Goal: Information Seeking & Learning: Learn about a topic

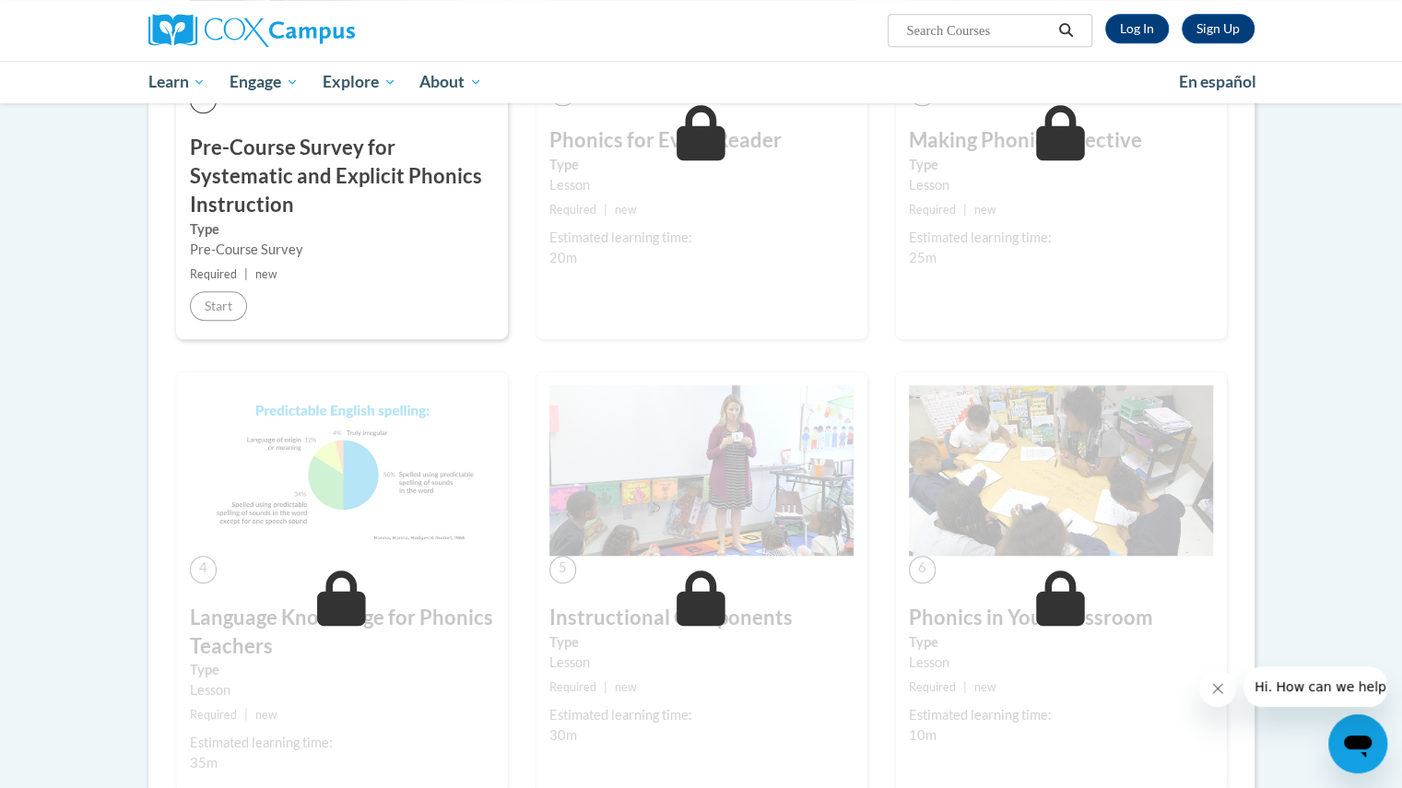
scroll to position [92, 0]
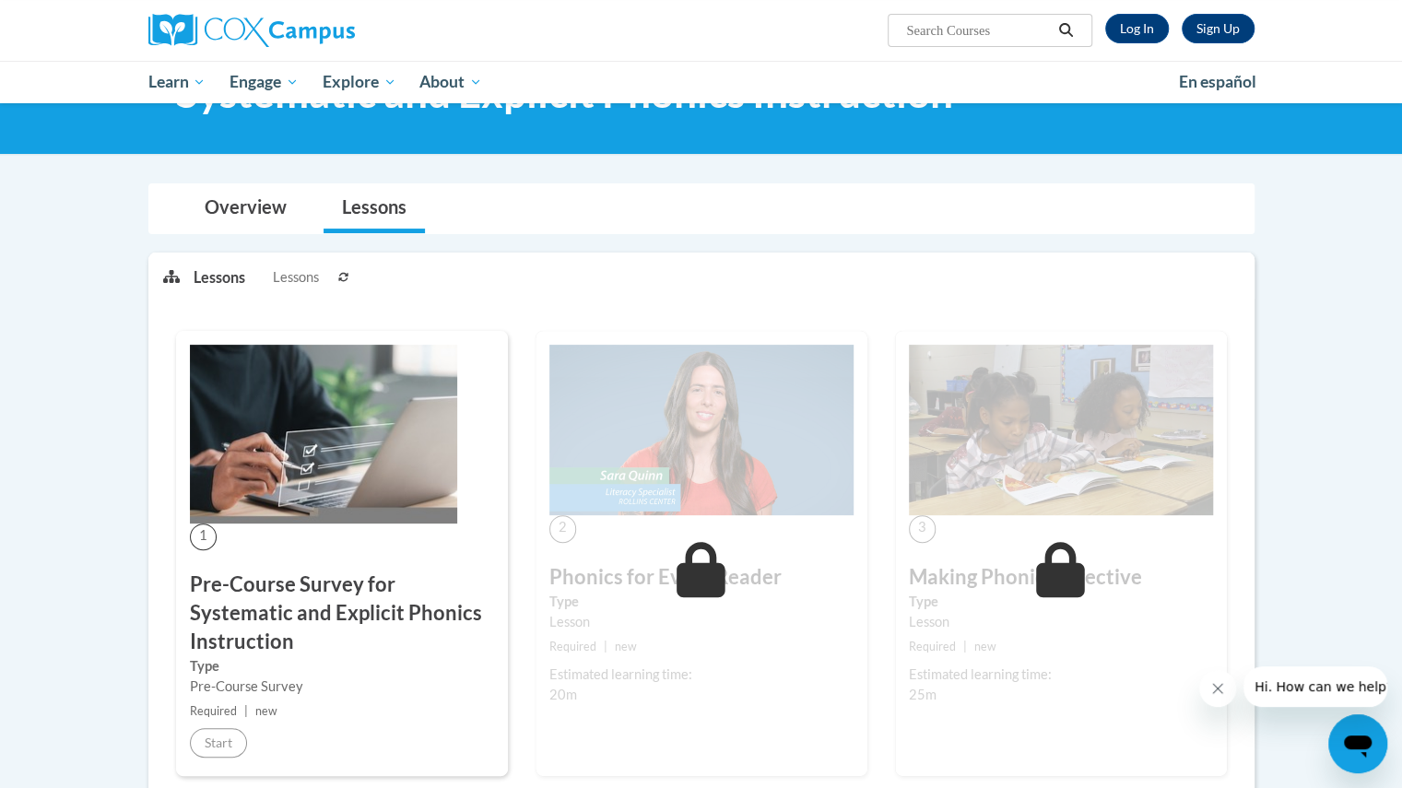
click at [348, 266] on button at bounding box center [344, 277] width 22 height 46
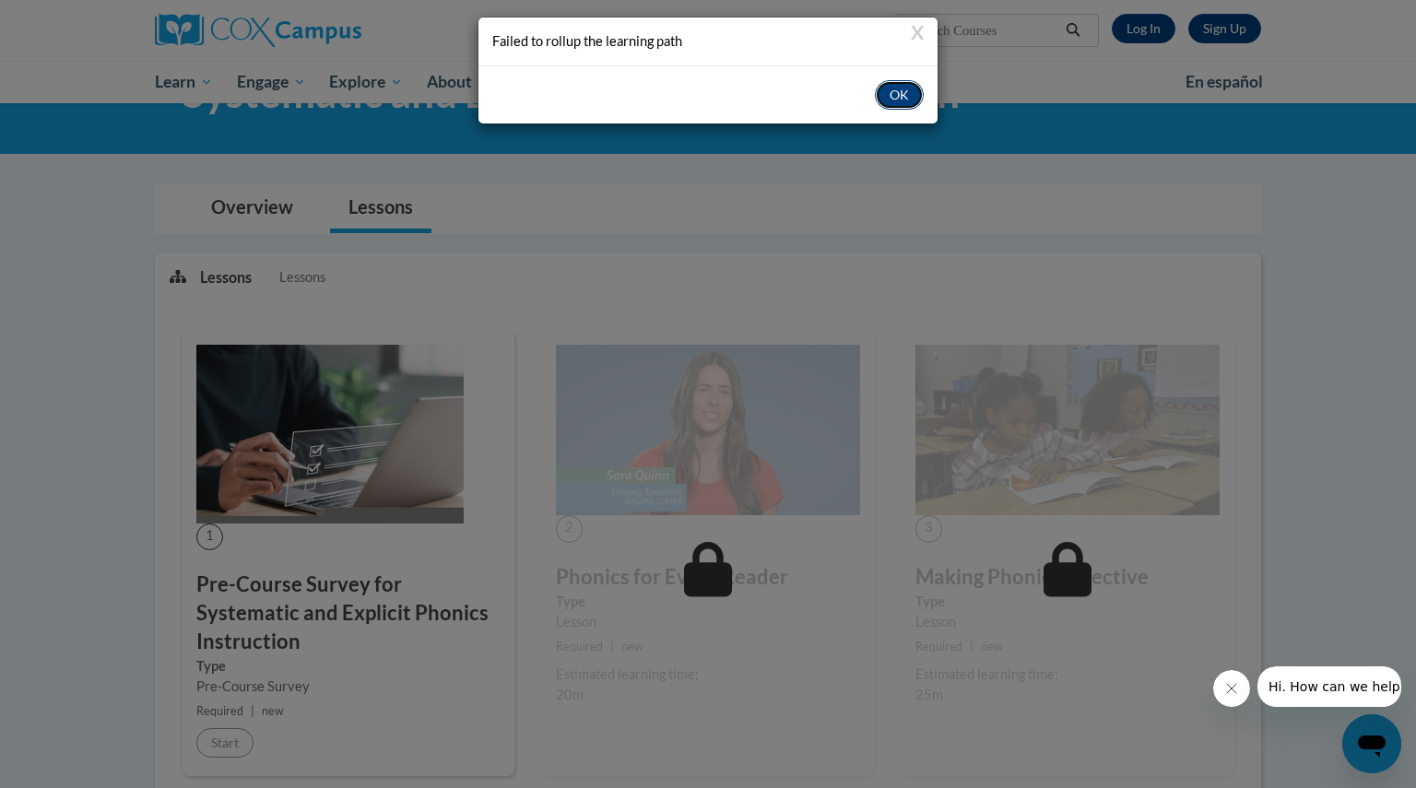
click at [889, 90] on button "OK" at bounding box center [899, 95] width 49 height 30
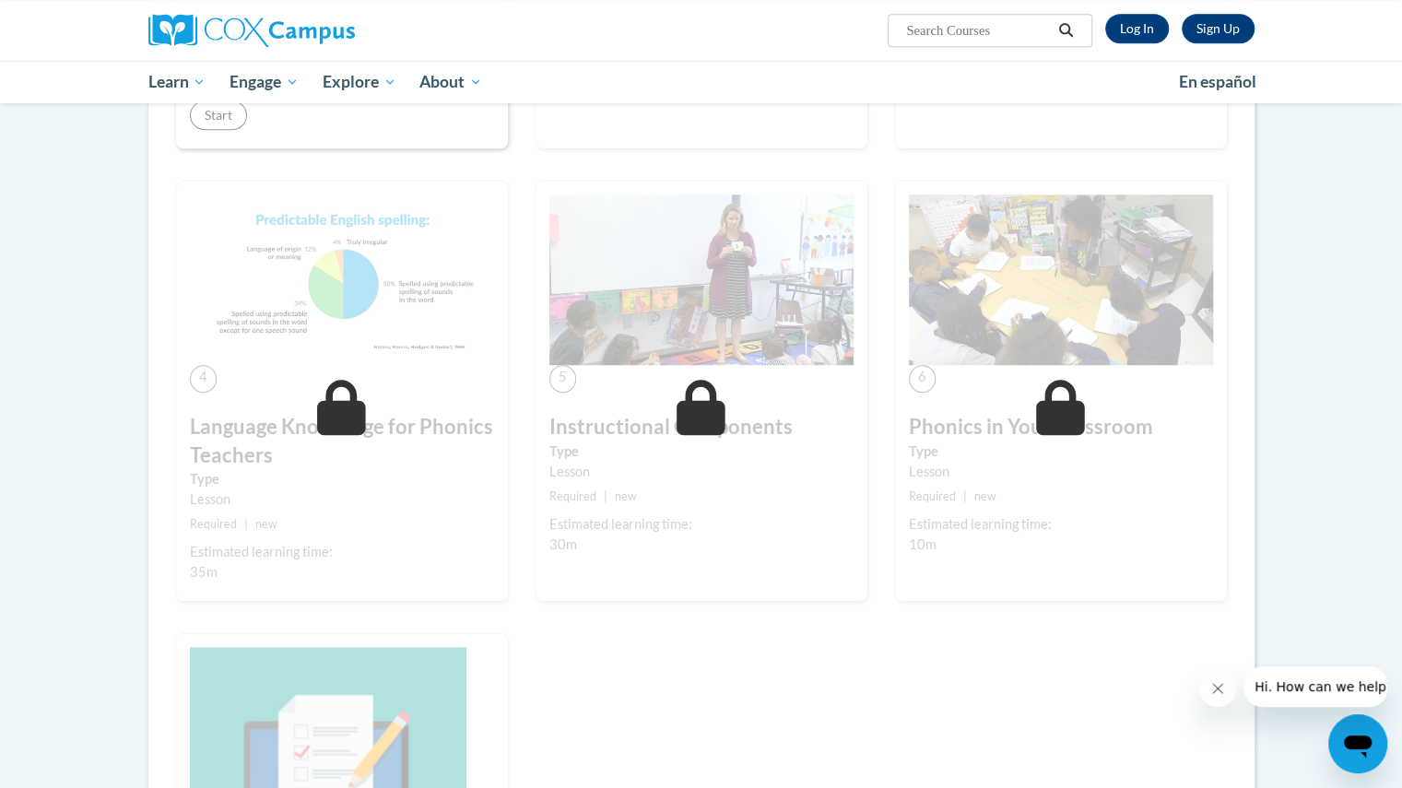
scroll to position [830, 0]
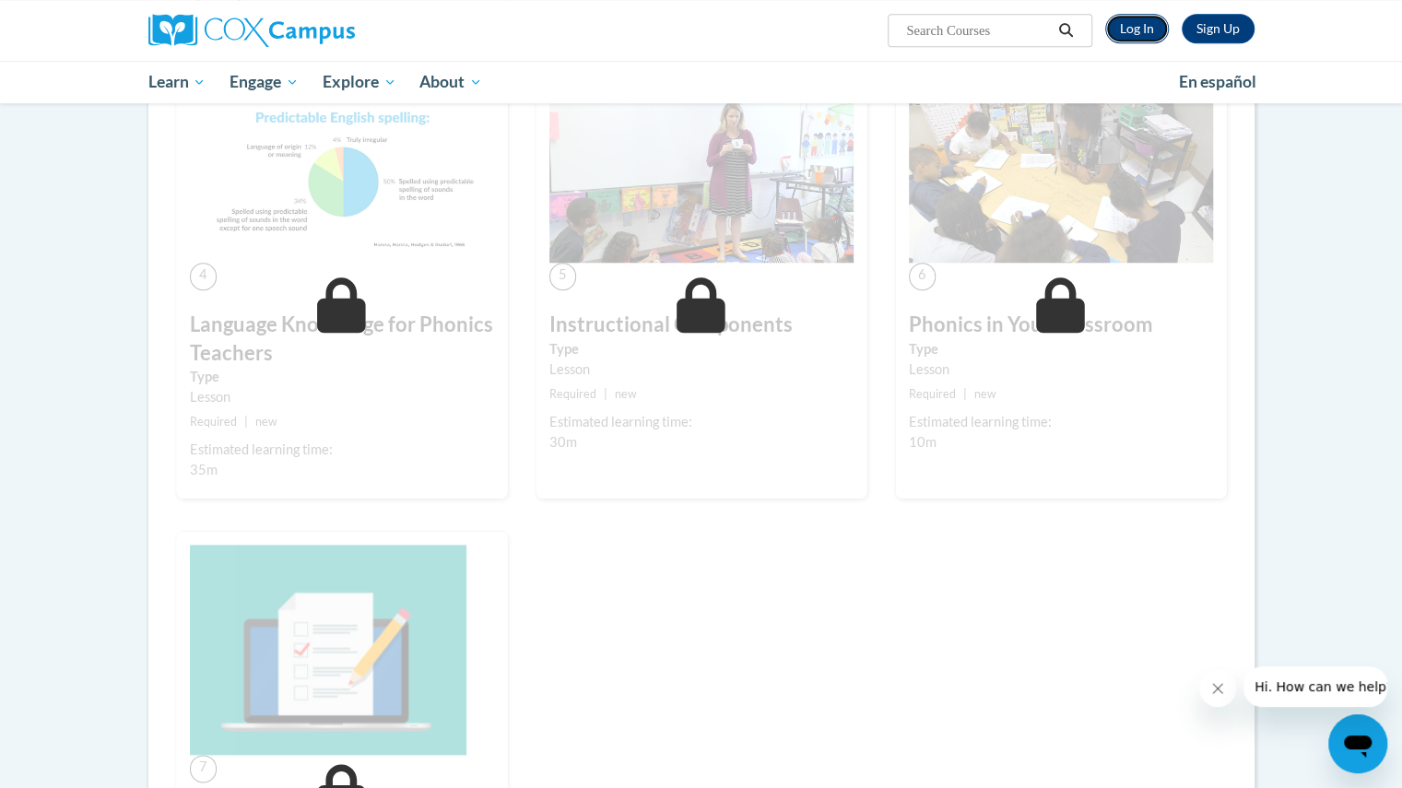
click at [1127, 38] on link "Log In" at bounding box center [1138, 29] width 64 height 30
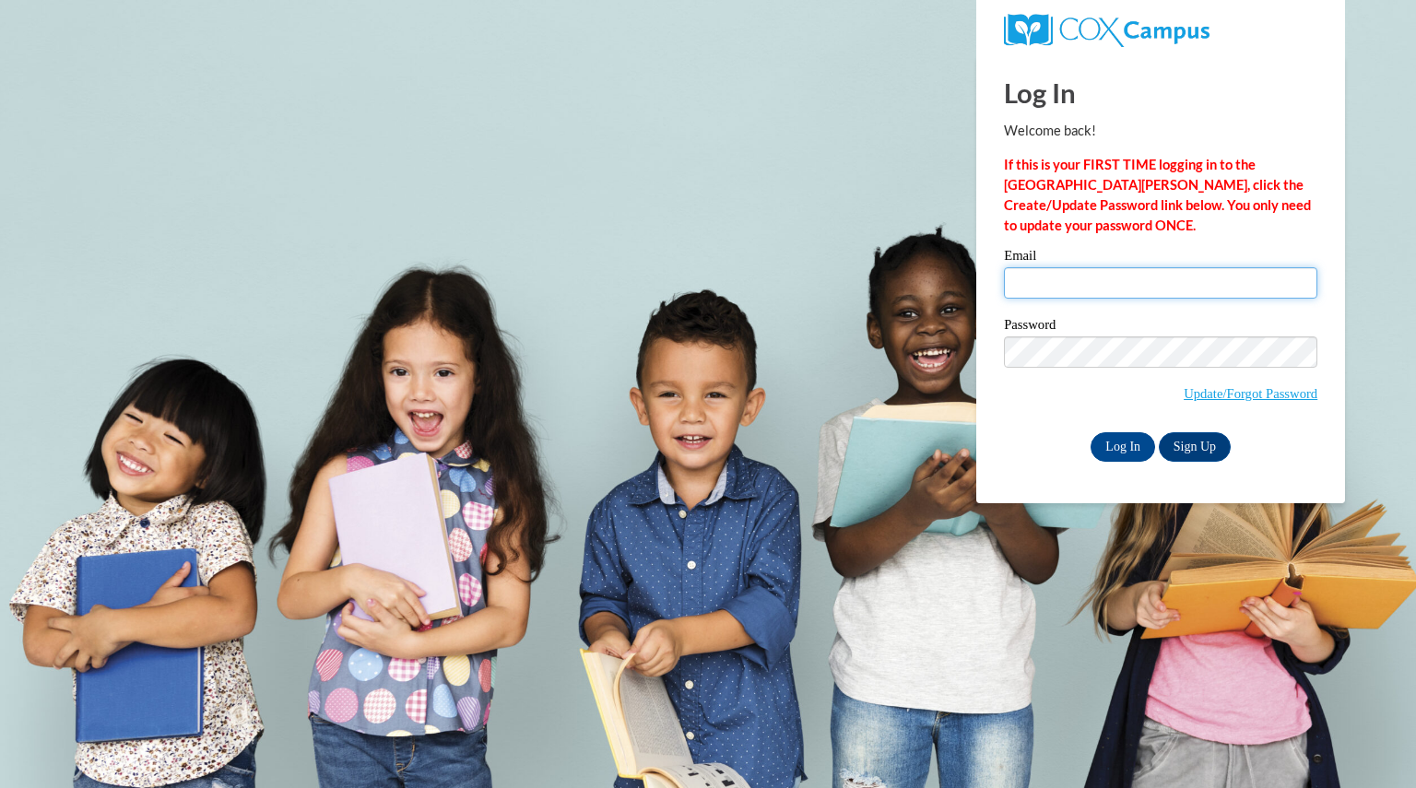
click at [1079, 278] on input "Email" at bounding box center [1161, 282] width 314 height 31
type input "foleystacey@aasd.k12.wi.us"
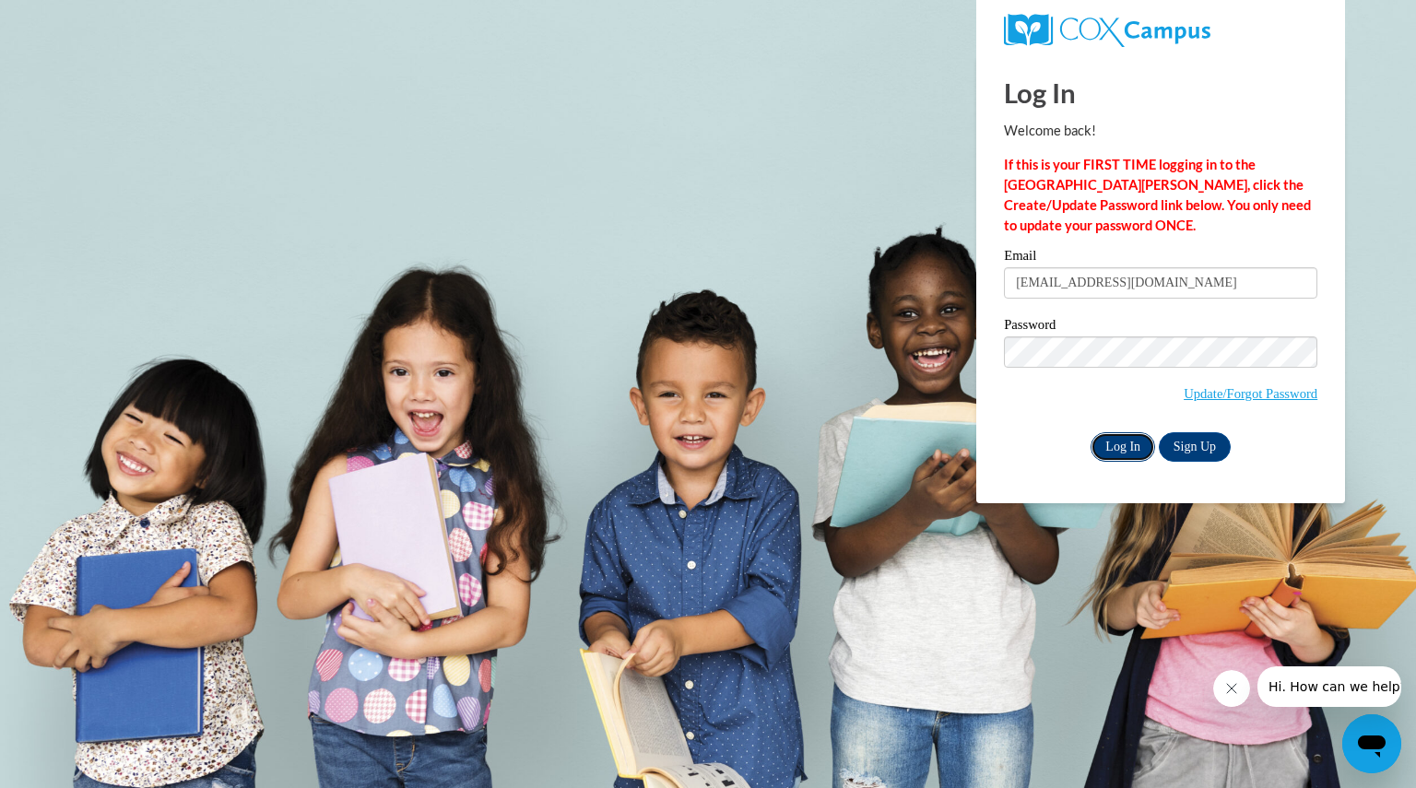
click at [1132, 447] on input "Log In" at bounding box center [1123, 447] width 65 height 30
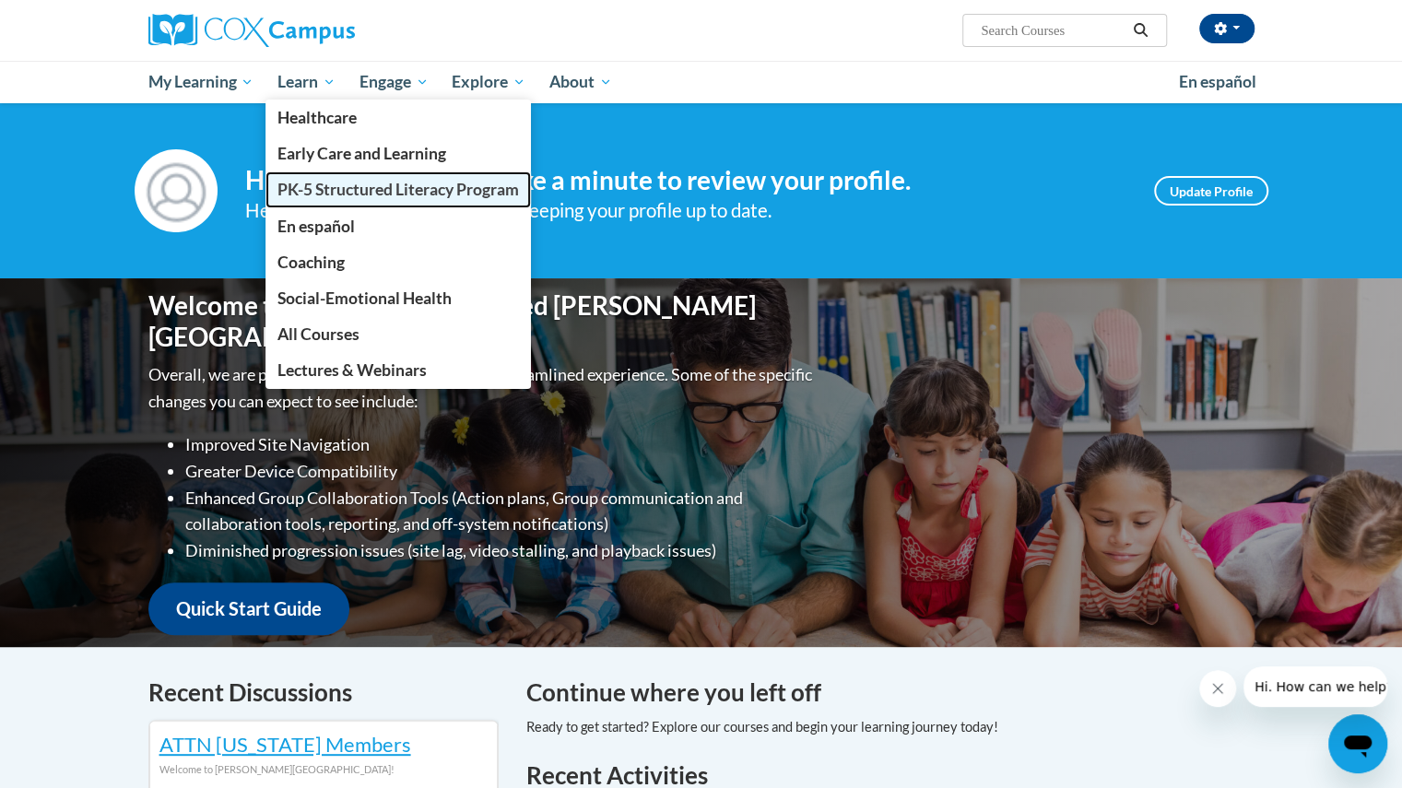
click at [377, 189] on span "PK-5 Structured Literacy Program" at bounding box center [399, 189] width 242 height 19
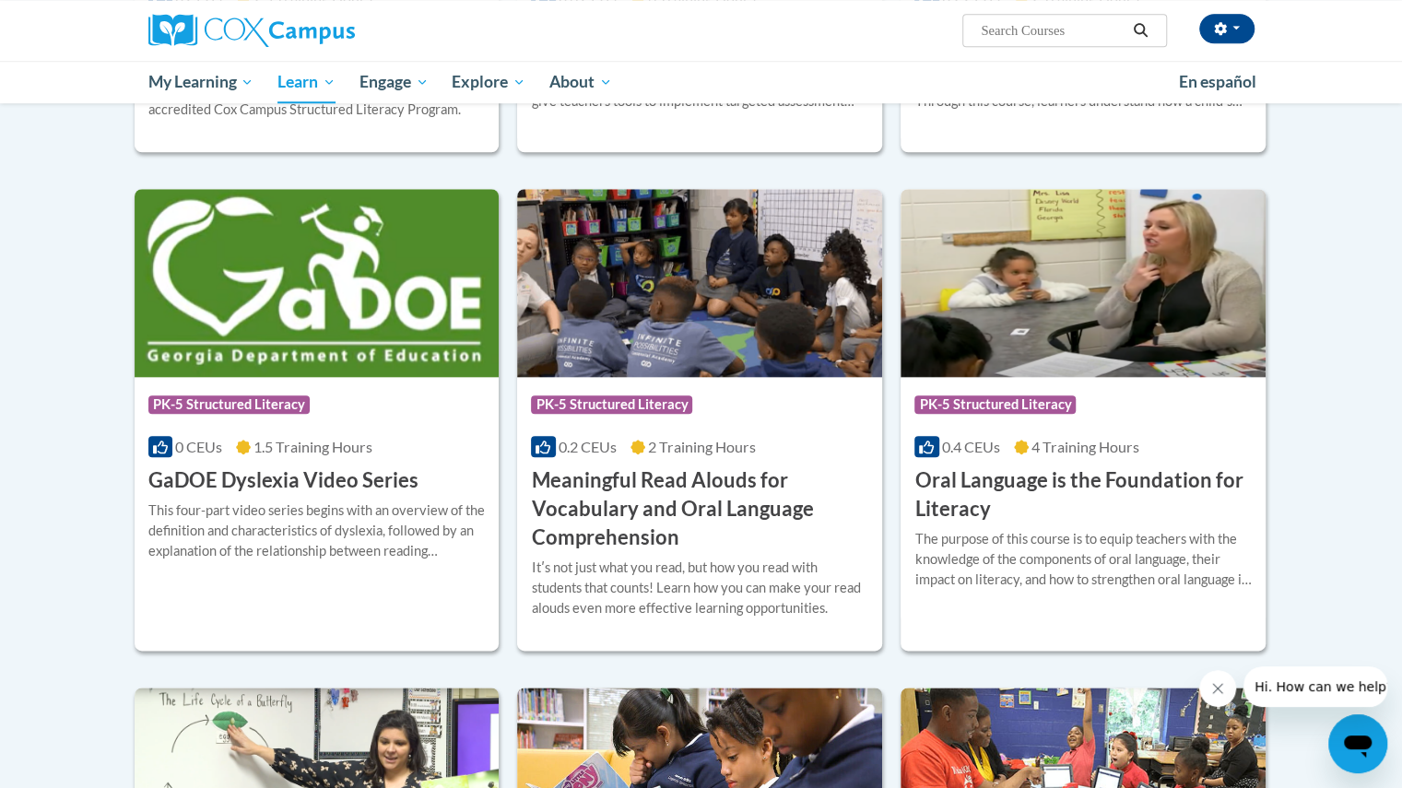
scroll to position [1014, 0]
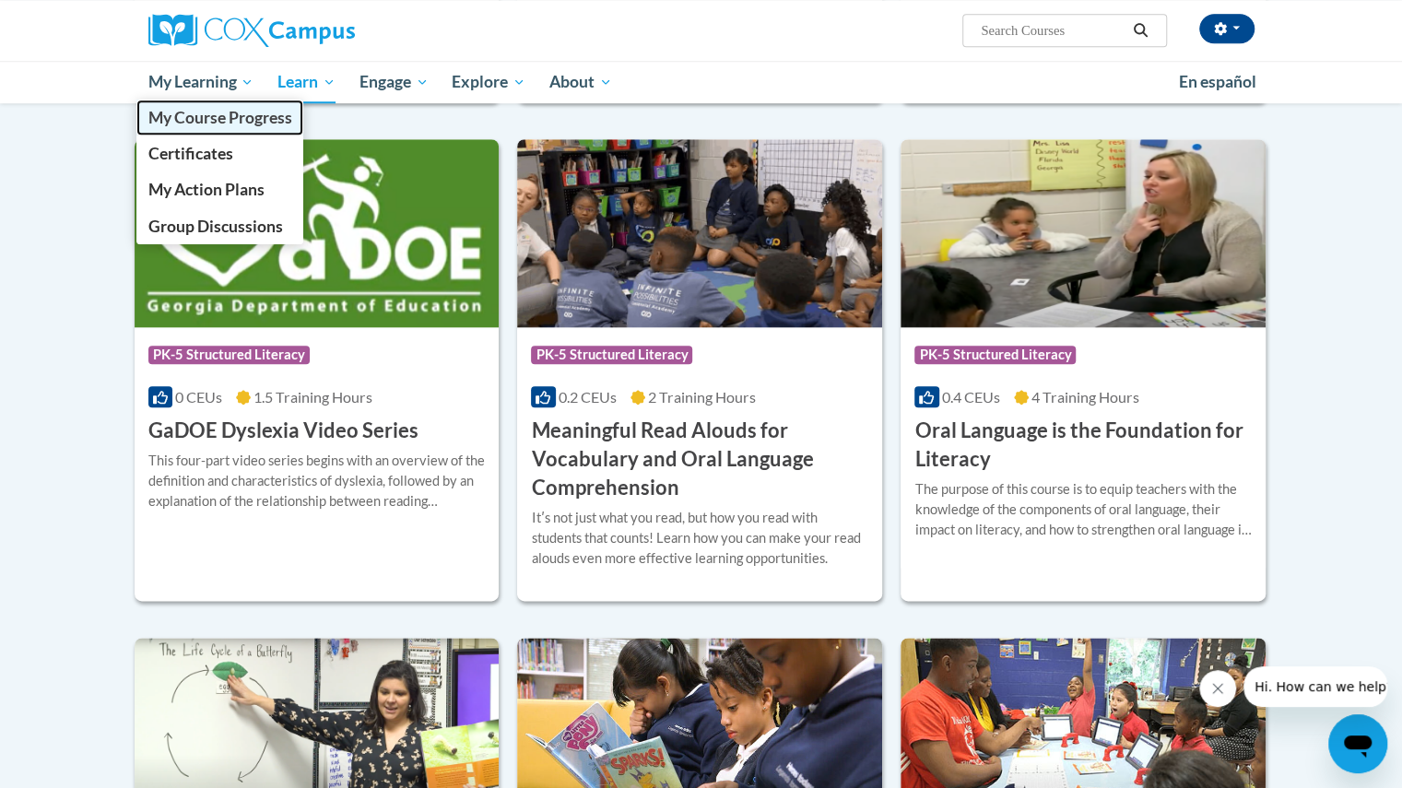
click at [222, 121] on span "My Course Progress" at bounding box center [220, 117] width 144 height 19
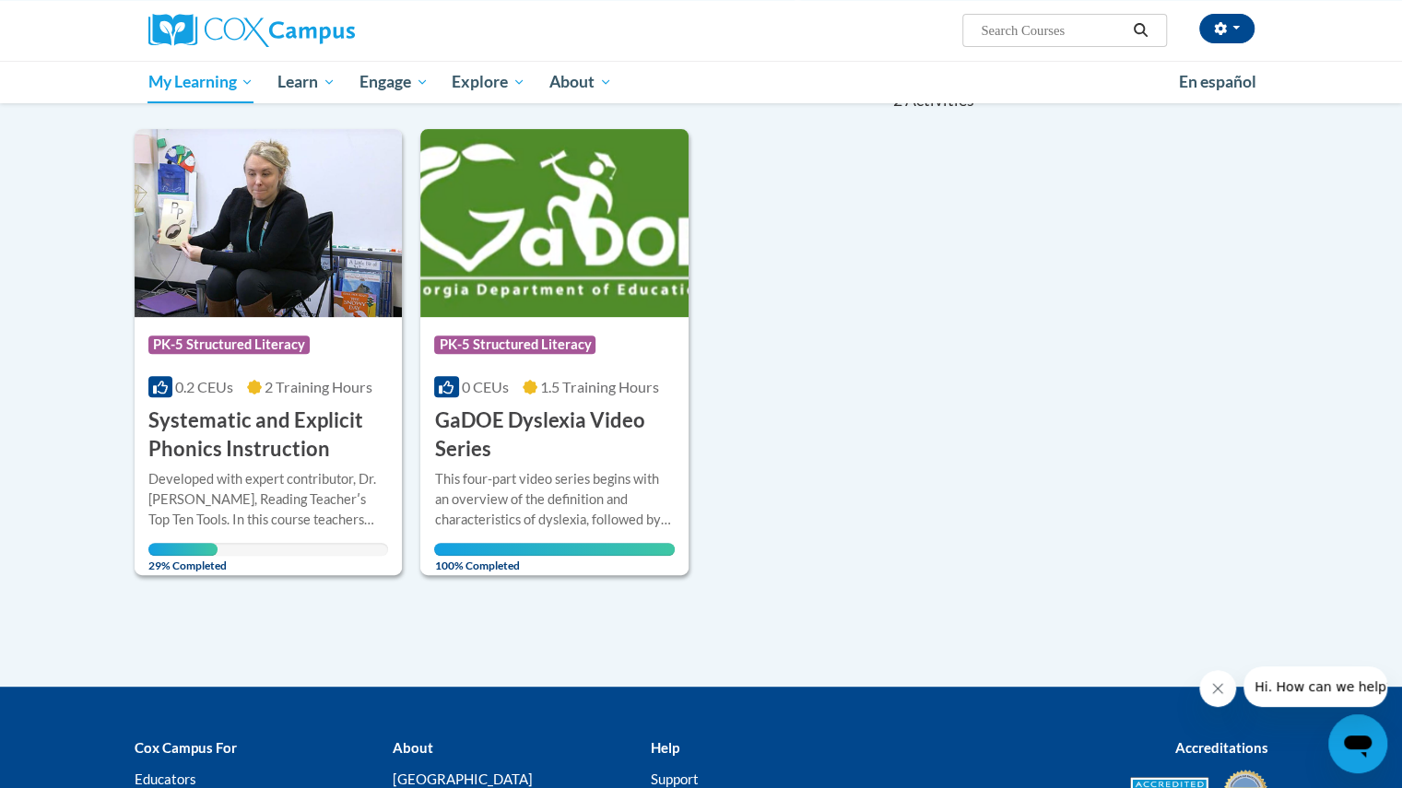
scroll to position [184, 0]
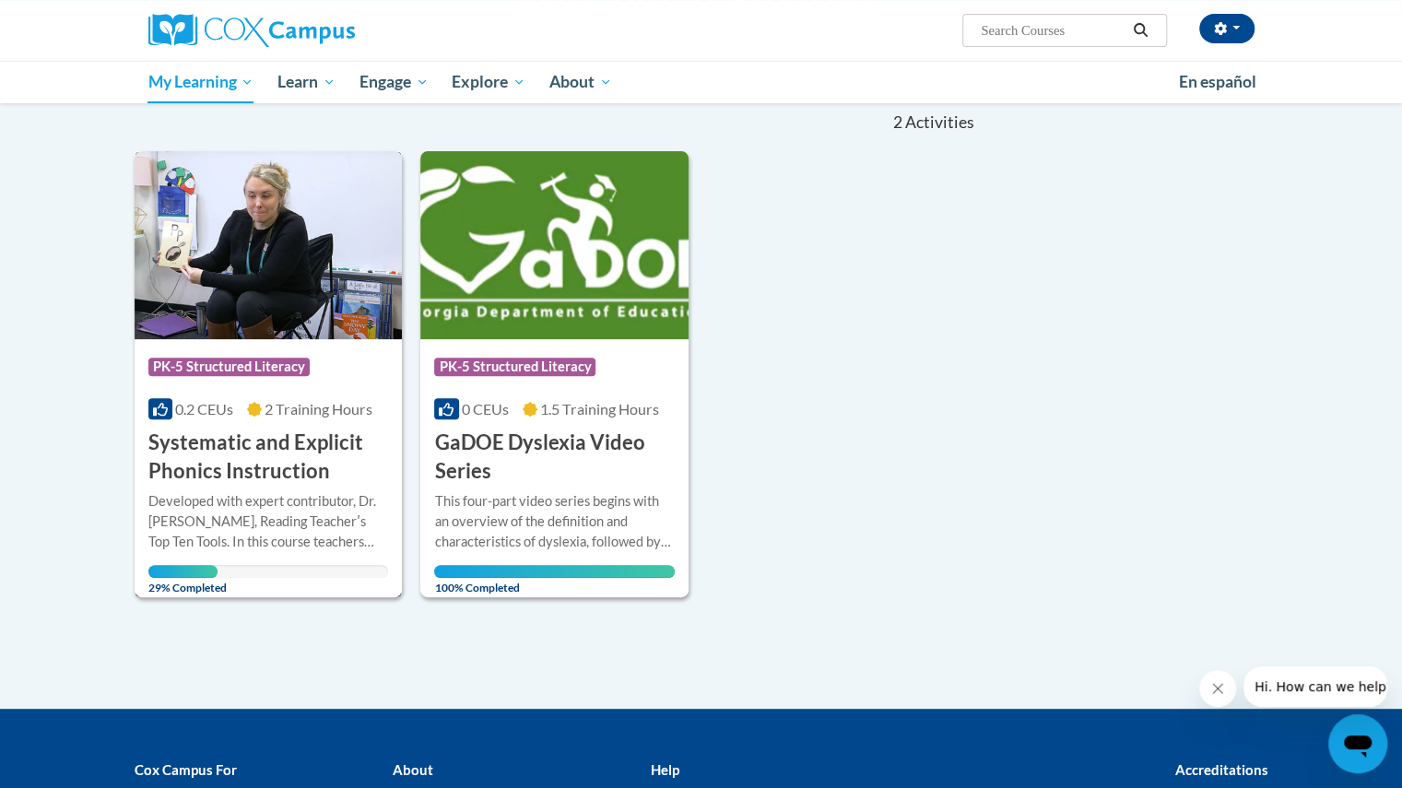
click at [240, 447] on h3 "Systematic and Explicit Phonics Instruction" at bounding box center [268, 457] width 241 height 57
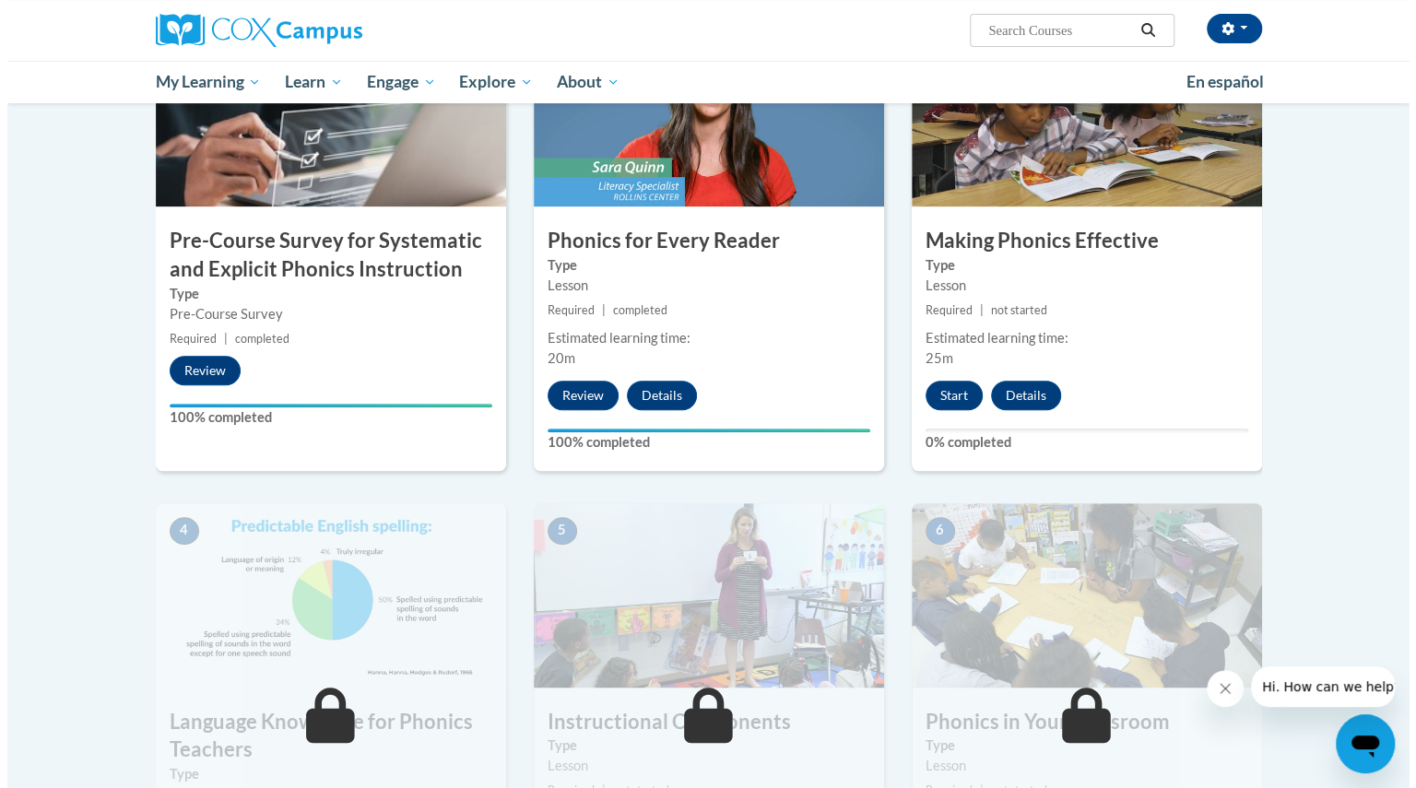
scroll to position [461, 0]
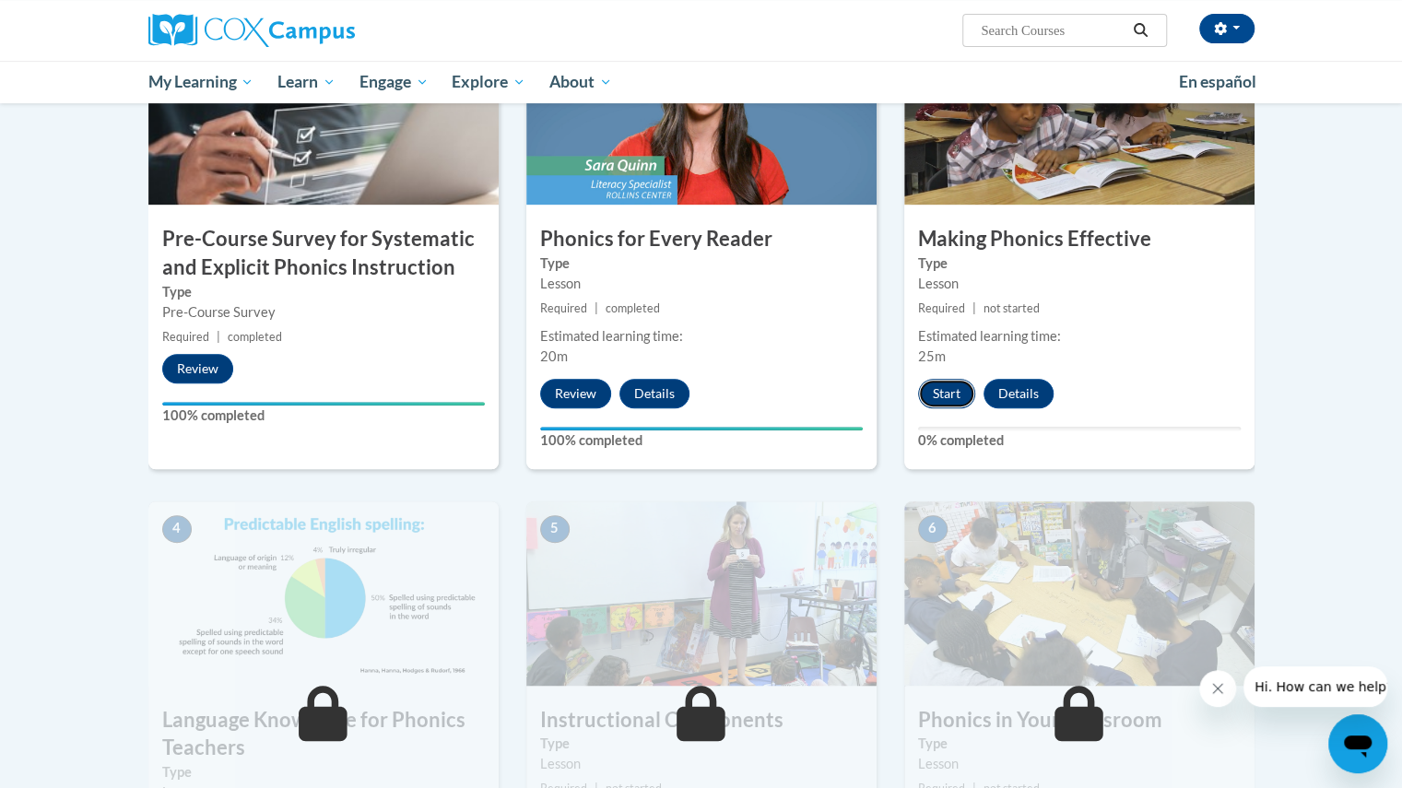
click at [938, 388] on button "Start" at bounding box center [946, 394] width 57 height 30
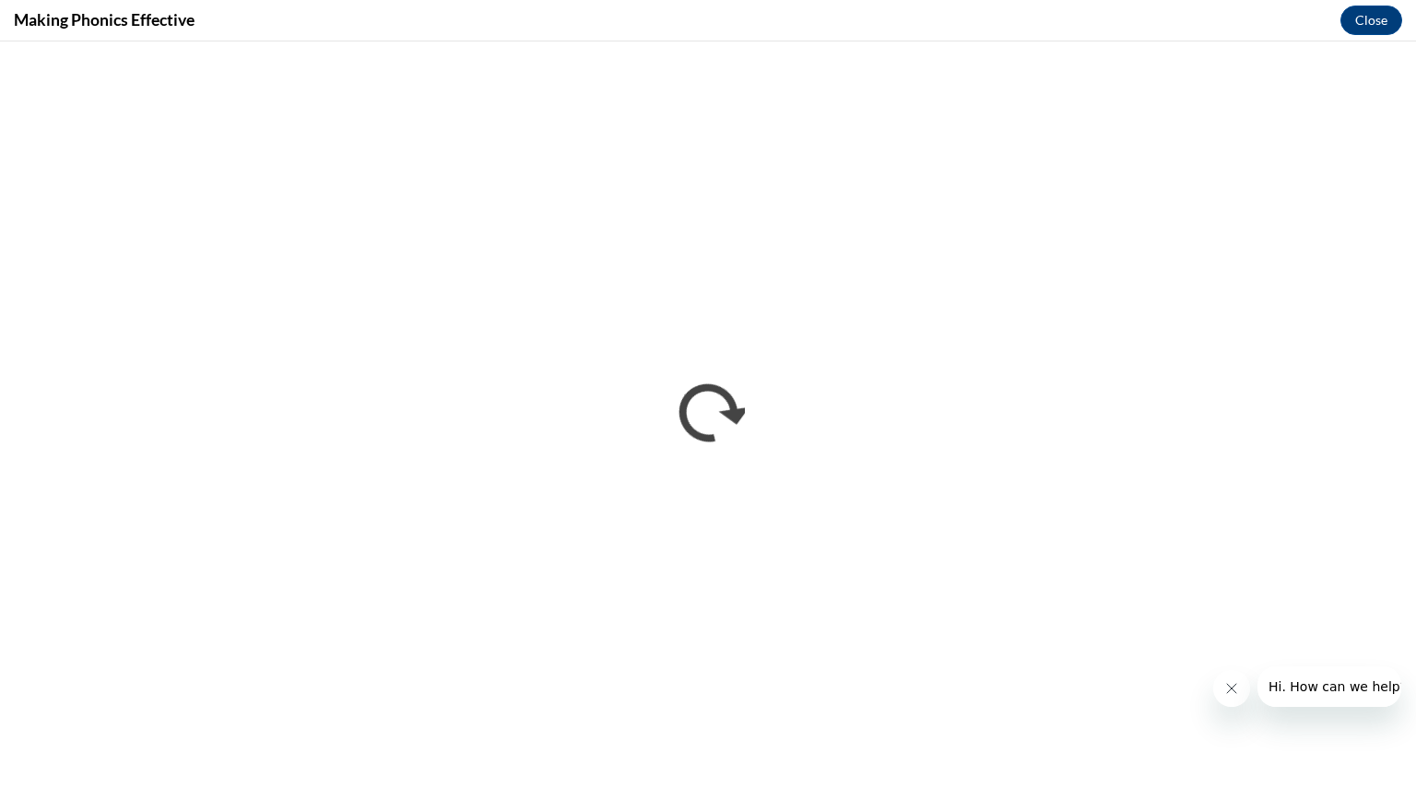
scroll to position [0, 0]
click at [1231, 690] on icon "Close message from company" at bounding box center [1231, 688] width 15 height 15
